Goal: Task Accomplishment & Management: Manage account settings

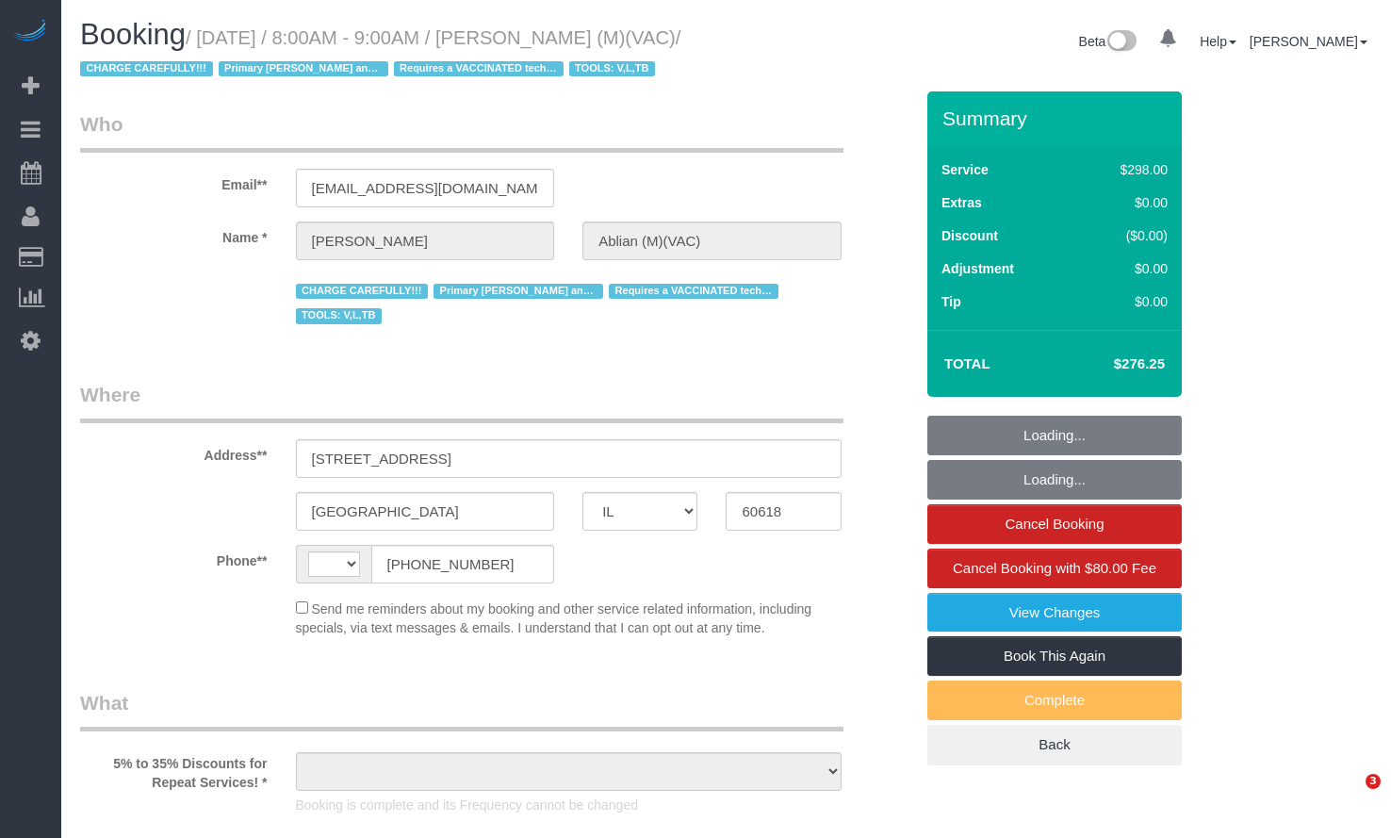
select select "IL"
select select "string:[GEOGRAPHIC_DATA]"
select select "number:1"
select select "number:58"
select select "number:139"
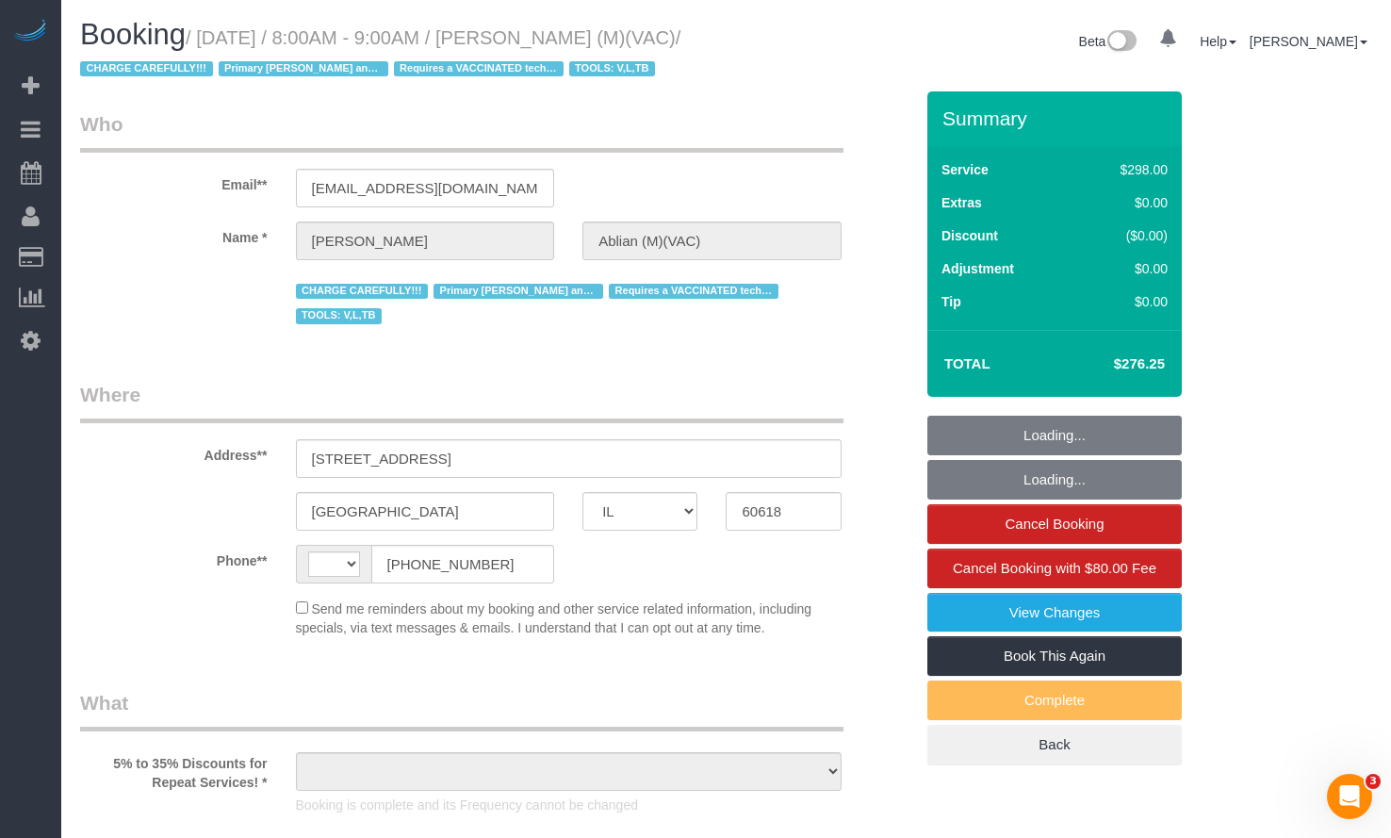
select select "number:104"
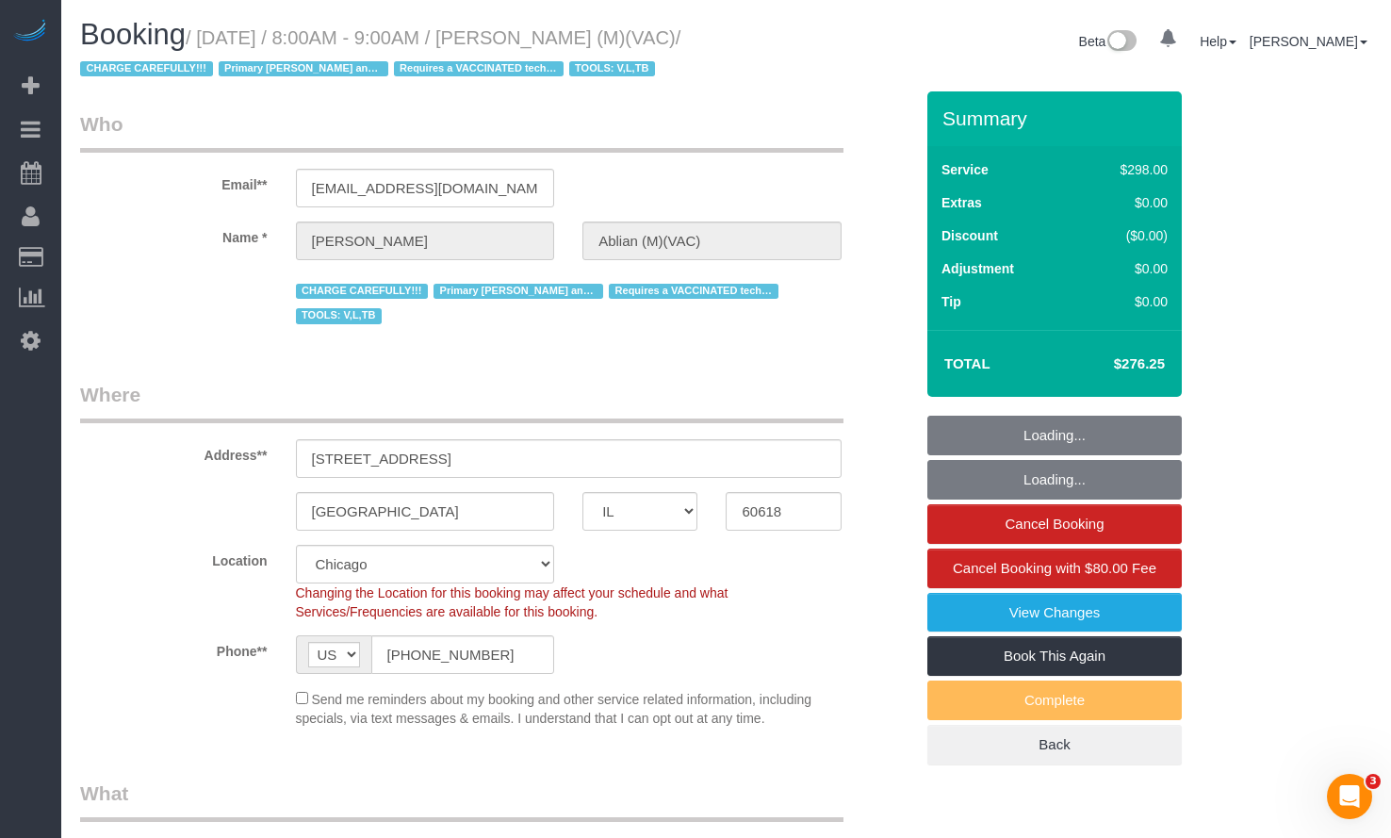
select select "object:1070"
select select "string:fspay-943929d4-856a-4ddc-8db4-decae0363020"
select select "object:1076"
select select "5"
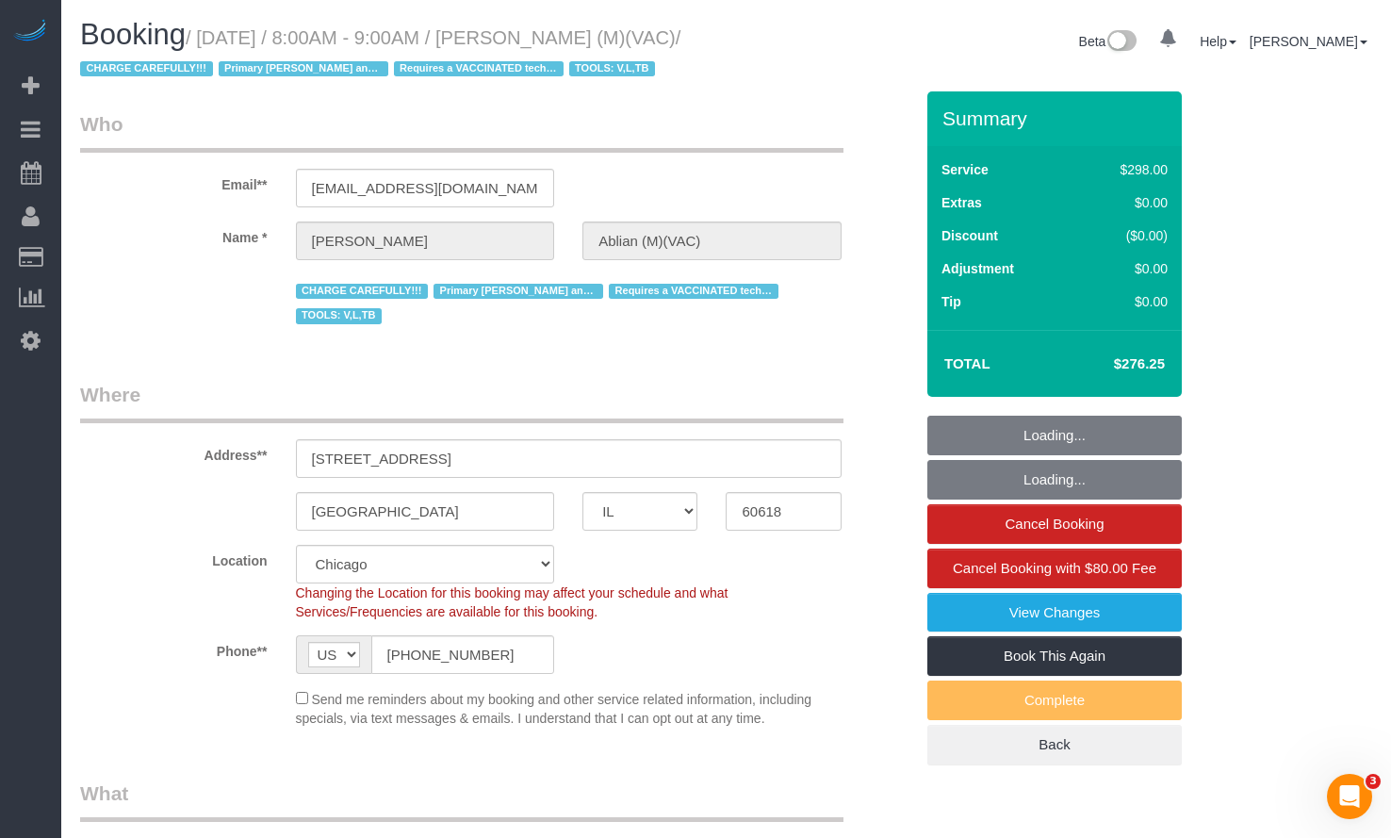
select select "1"
select select "spot1"
select select "5"
select select "1"
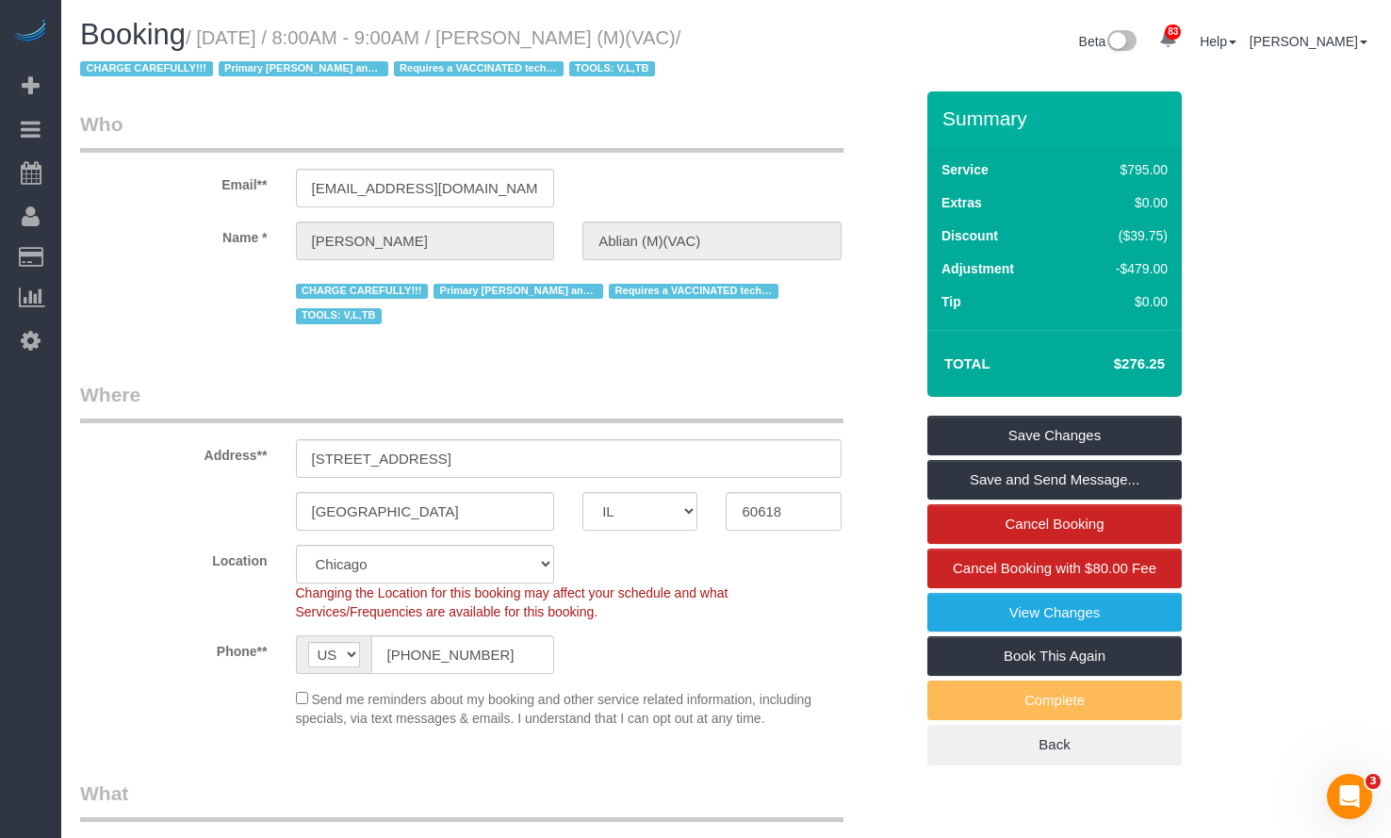
drag, startPoint x: 499, startPoint y: 41, endPoint x: 667, endPoint y: 42, distance: 168.7
click at [667, 42] on small "/ July 22, 2025 / 8:00AM - 9:00AM / Jay Ablian (M)(VAC) / CHARGE CAREFULLY!!! P…" at bounding box center [380, 53] width 600 height 53
copy small "Jay Ablian (M)(VAC)"
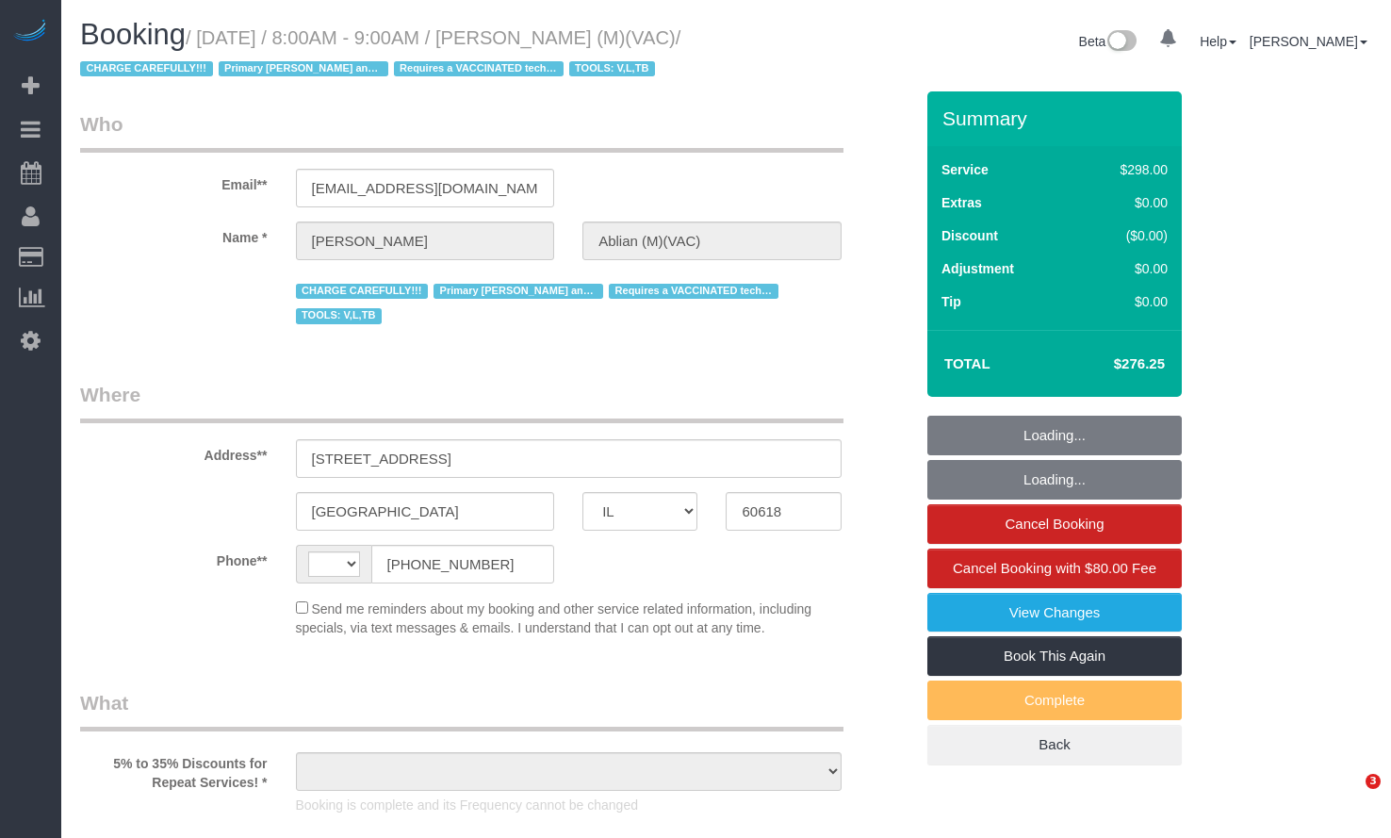
select select "IL"
select select "string:[GEOGRAPHIC_DATA]"
select select "object:761"
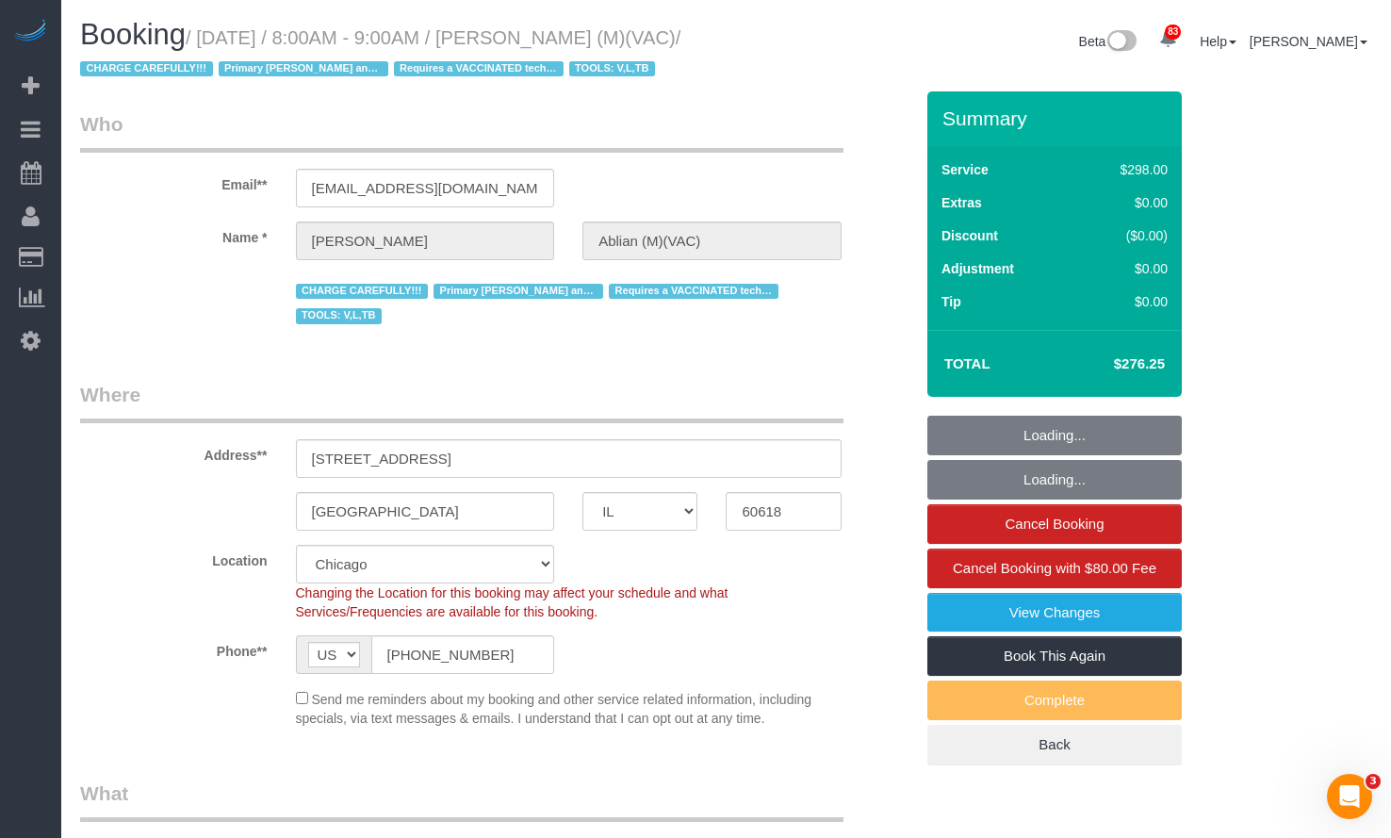
select select "string:fspay-943929d4-856a-4ddc-8db4-decae0363020"
select select "5"
select select "1"
select select "spot1"
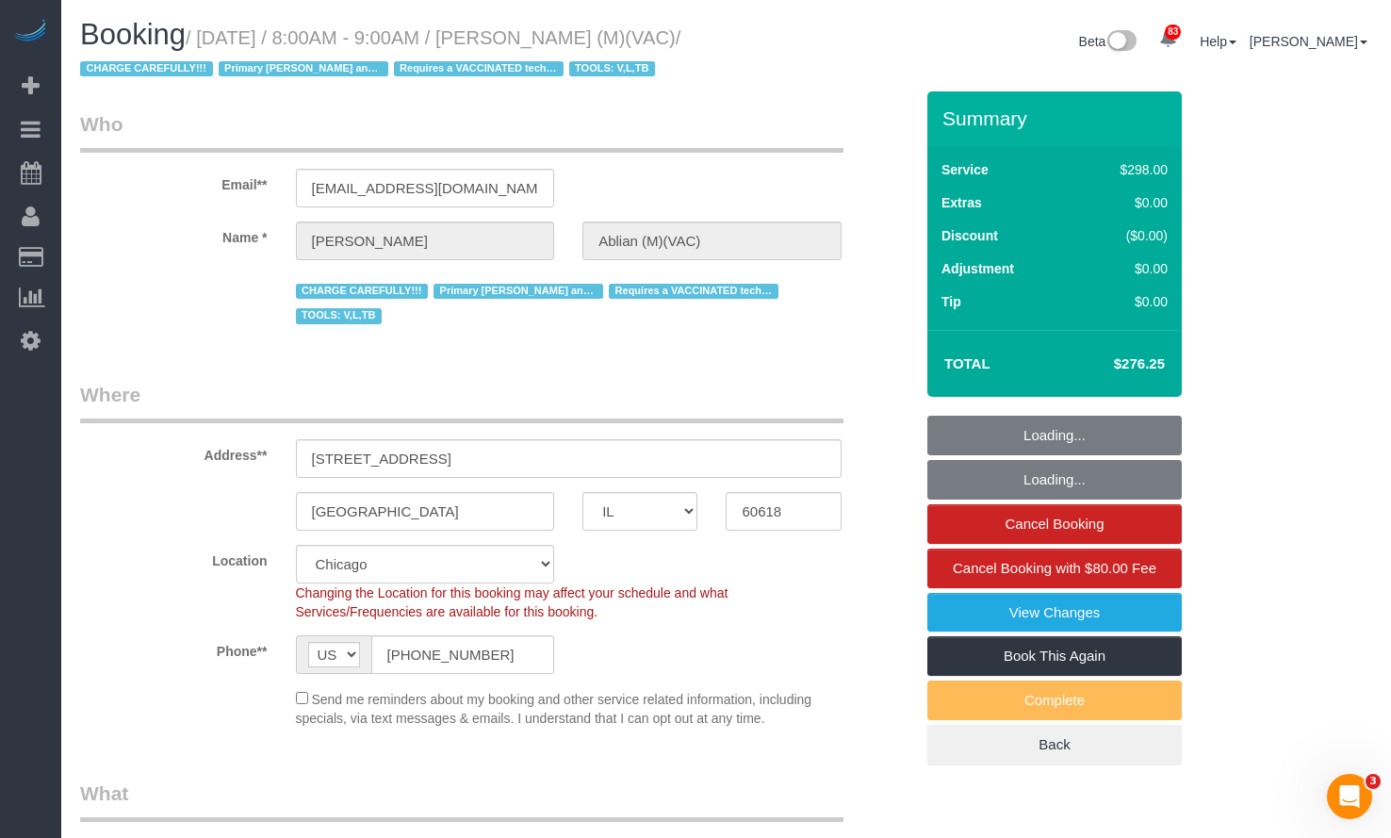
select select "number:1"
select select "number:58"
select select "number:139"
select select "number:104"
select select "object:1334"
